Goal: Navigation & Orientation: Find specific page/section

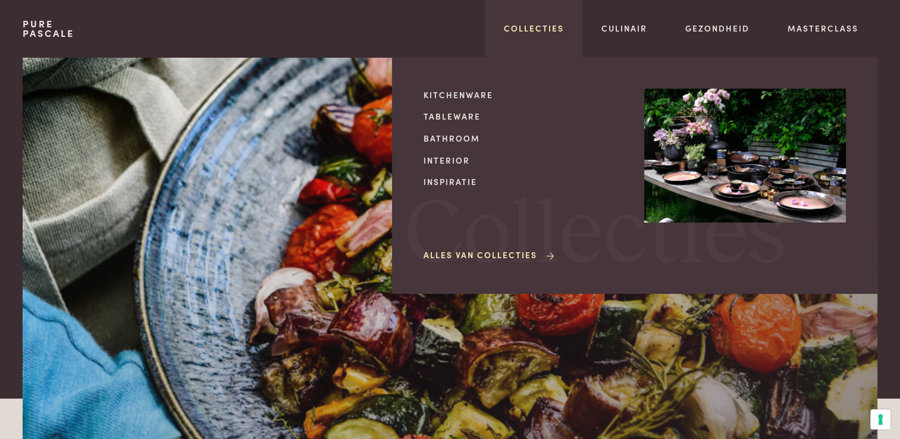
click at [544, 32] on link "Collecties" at bounding box center [534, 28] width 60 height 12
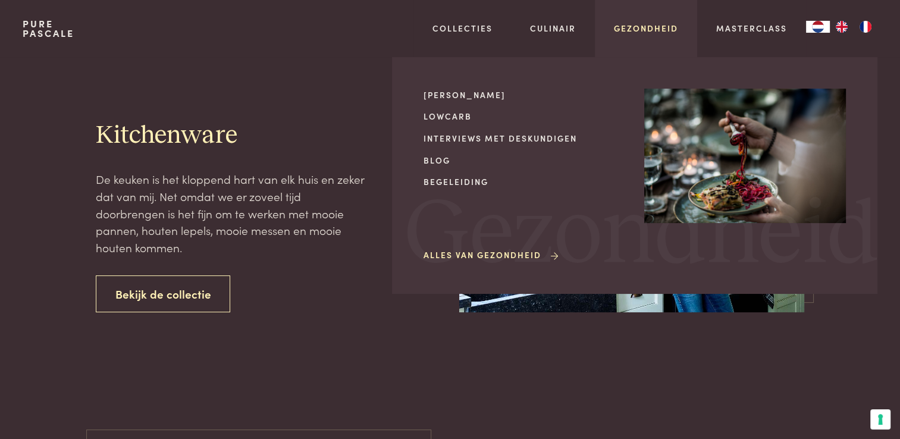
click at [635, 29] on link "Gezondheid" at bounding box center [646, 28] width 64 height 12
